Goal: Information Seeking & Learning: Check status

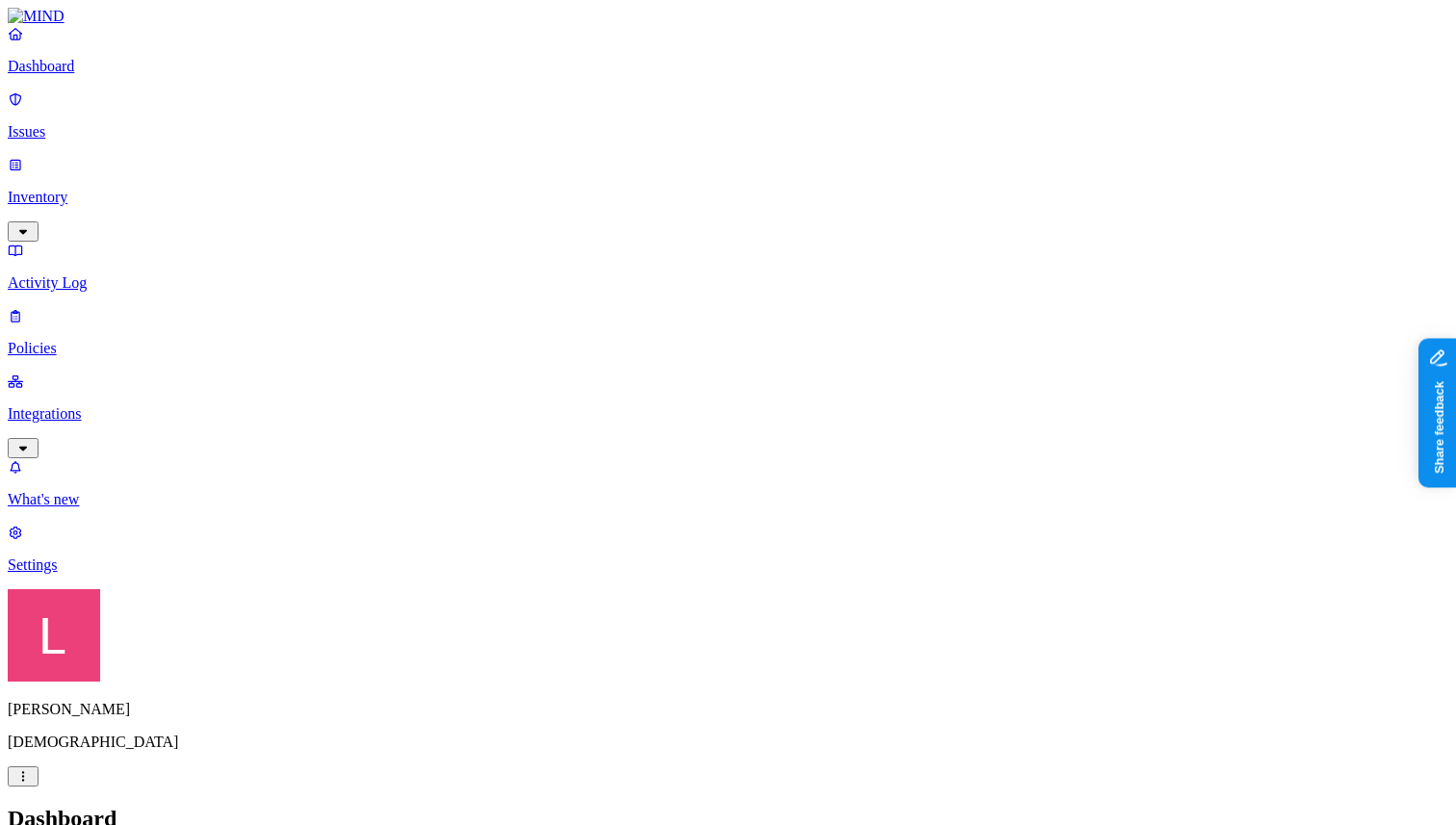
click at [132, 340] on p "Policies" at bounding box center [728, 349] width 1440 height 18
click at [115, 75] on p "Dashboard" at bounding box center [728, 67] width 1440 height 18
click at [136, 340] on p "Policies" at bounding box center [728, 349] width 1440 height 18
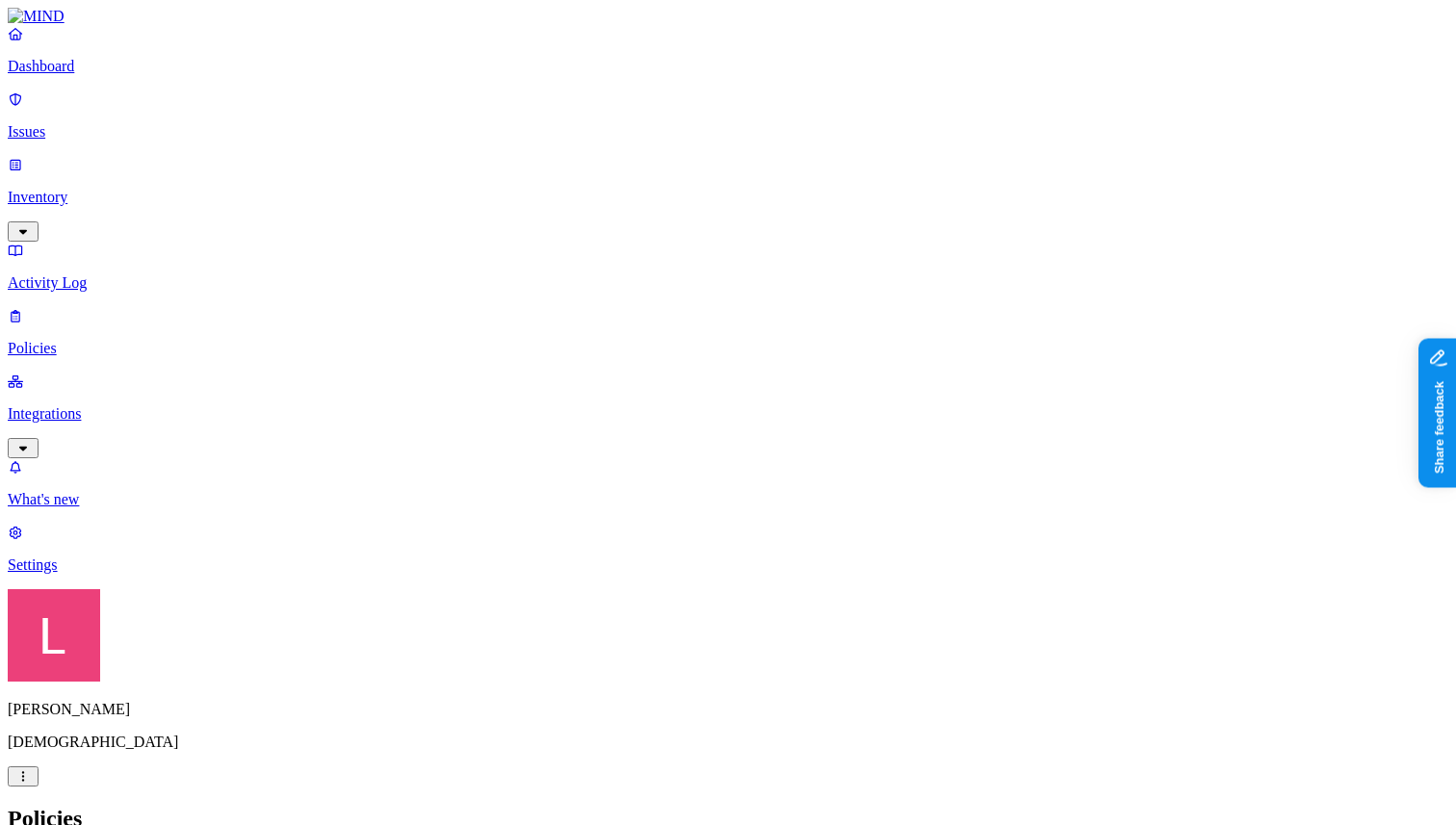
click at [124, 128] on p "Issues" at bounding box center [728, 132] width 1440 height 18
